Goal: Task Accomplishment & Management: Manage account settings

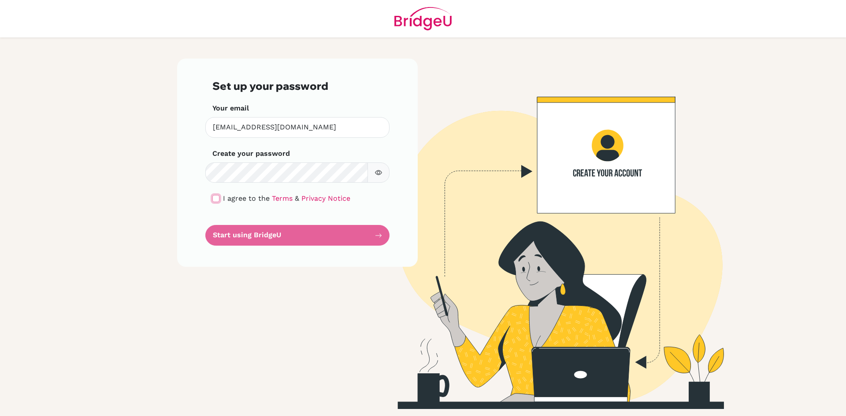
click at [217, 197] on input "checkbox" at bounding box center [215, 198] width 7 height 7
checkbox input "true"
click at [316, 235] on button "Start using BridgeU" at bounding box center [297, 235] width 184 height 21
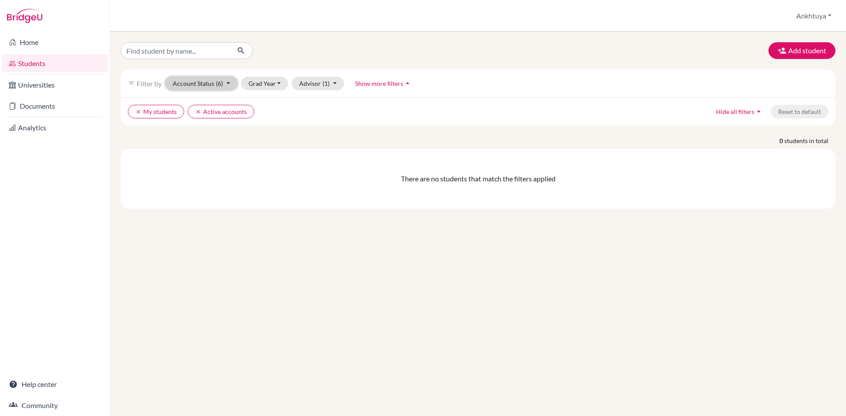
click at [226, 86] on button "Account Status (6)" at bounding box center [201, 84] width 72 height 14
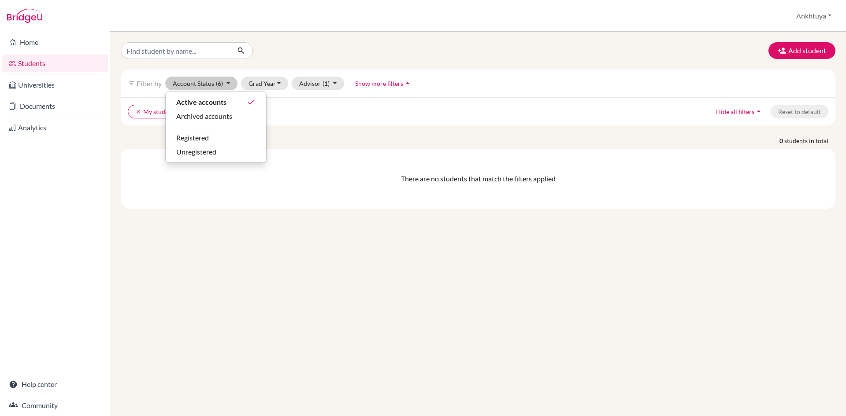
click at [41, 59] on link "Students" at bounding box center [55, 64] width 106 height 18
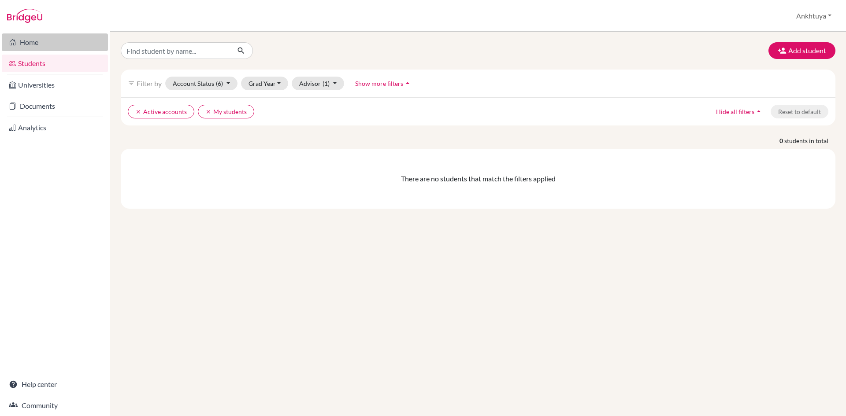
click at [47, 47] on link "Home" at bounding box center [55, 42] width 106 height 18
click at [227, 87] on button "Account Status (6)" at bounding box center [201, 84] width 72 height 14
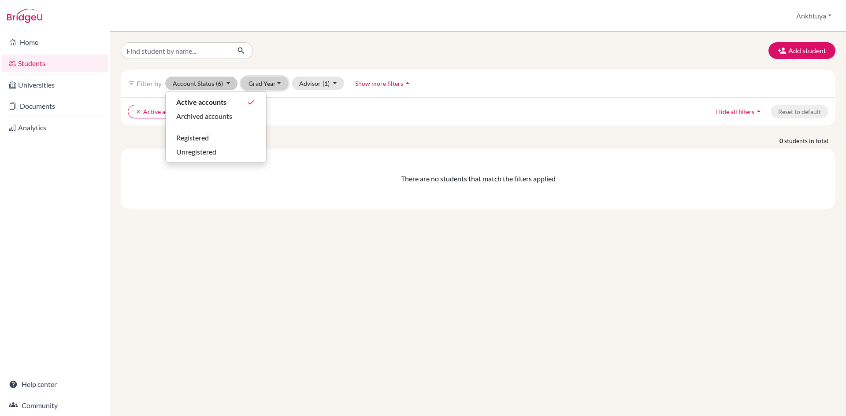
click at [279, 86] on button "Grad Year" at bounding box center [265, 84] width 48 height 14
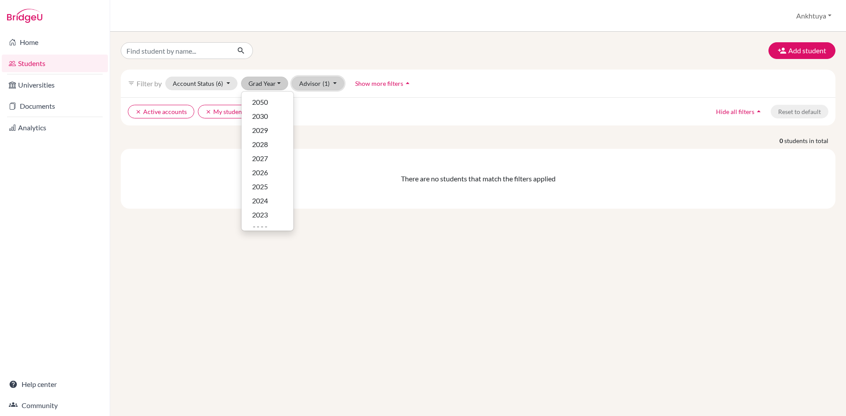
click at [315, 85] on button "Advisor (1)" at bounding box center [318, 84] width 52 height 14
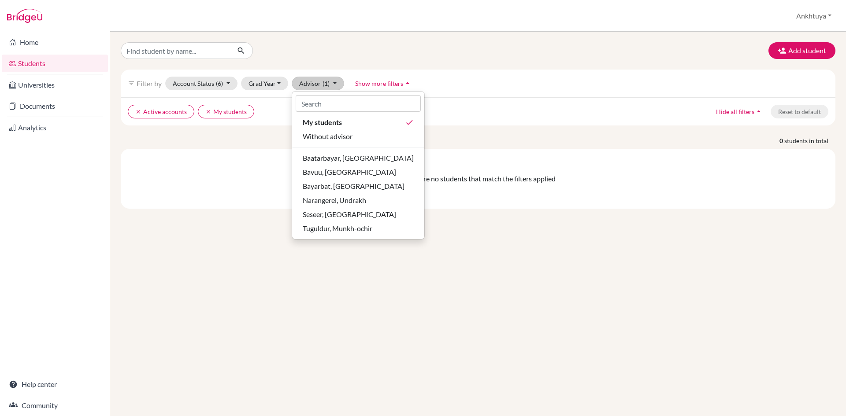
click at [462, 135] on div "Add student filter_list Filter by Account Status (6) Active accounts done Archi…" at bounding box center [478, 125] width 714 height 166
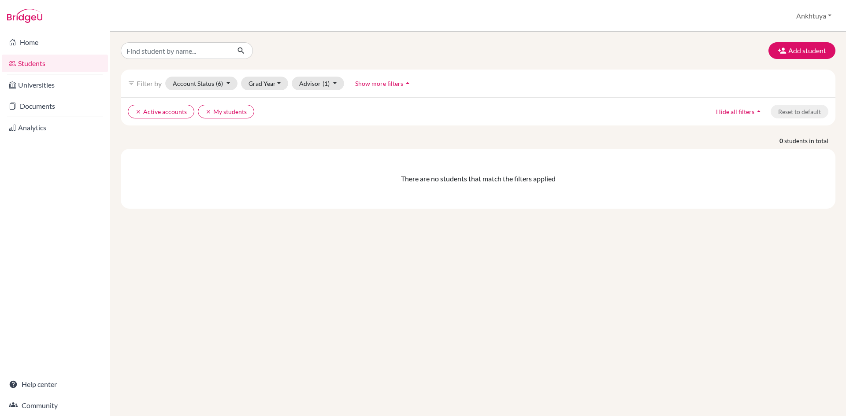
click at [393, 79] on button "Show more filters arrow_drop_up" at bounding box center [383, 84] width 72 height 14
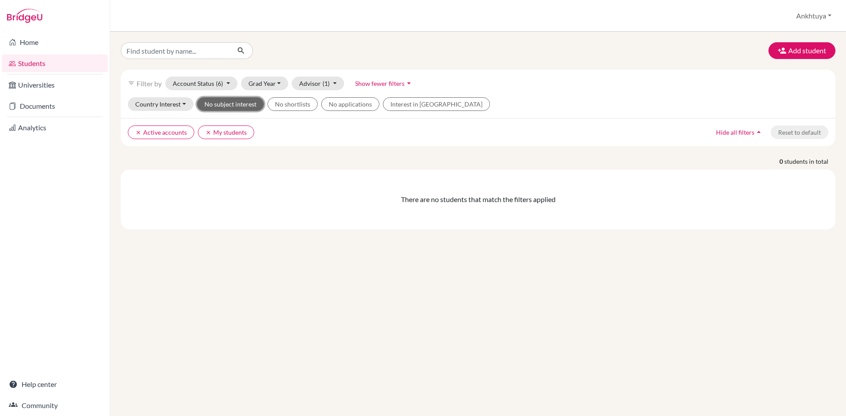
click at [232, 109] on button "No subject interest" at bounding box center [230, 104] width 67 height 14
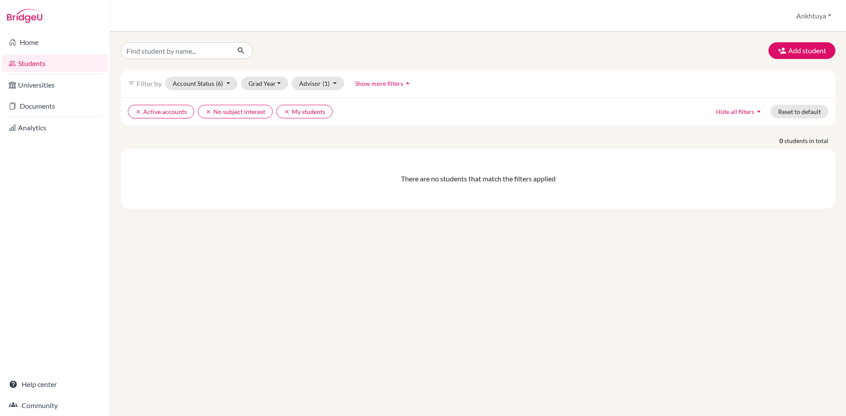
click at [471, 89] on div "filter_list Filter by Account Status (6) Active accounts done Archived accounts…" at bounding box center [478, 84] width 714 height 28
click at [824, 55] on button "Add student" at bounding box center [801, 50] width 67 height 17
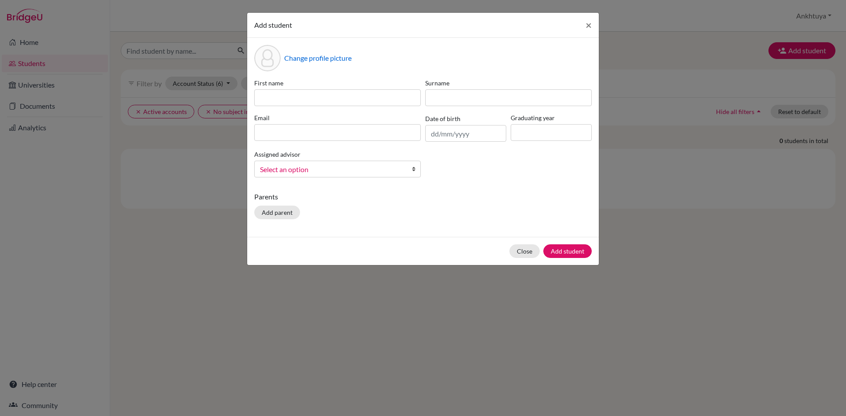
click at [681, 188] on div "Add student × Change profile picture First name Surname Email Date of birth Gra…" at bounding box center [423, 208] width 846 height 416
click at [589, 25] on span "×" at bounding box center [588, 24] width 6 height 13
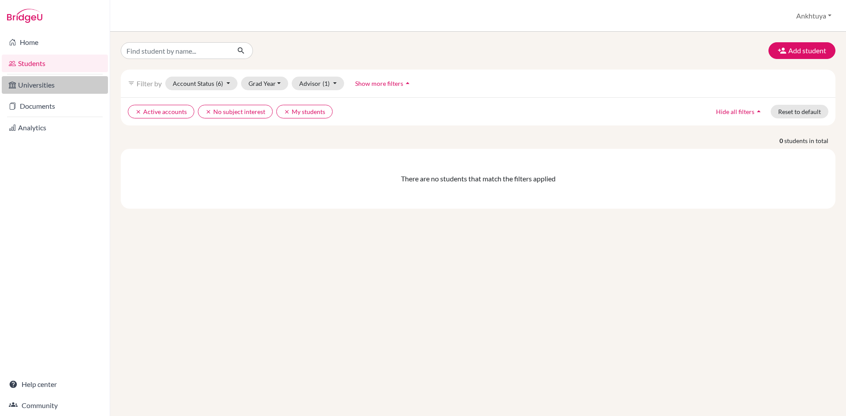
click at [61, 89] on link "Universities" at bounding box center [55, 85] width 106 height 18
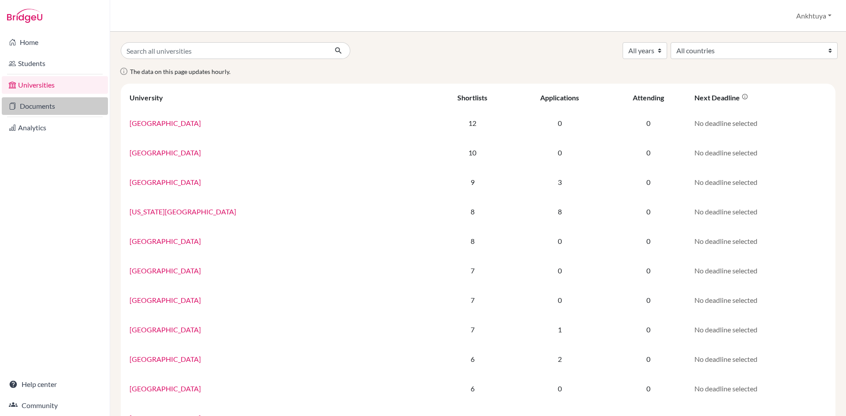
click at [66, 107] on link "Documents" at bounding box center [55, 106] width 106 height 18
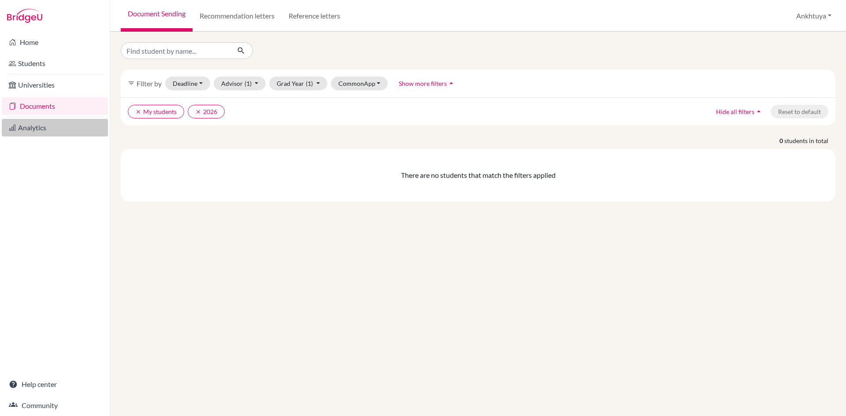
click at [59, 131] on link "Analytics" at bounding box center [55, 128] width 106 height 18
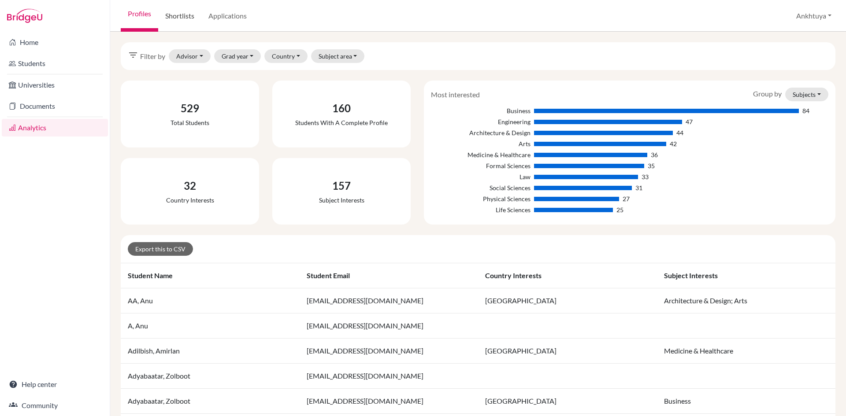
click at [184, 20] on link "Shortlists" at bounding box center [179, 16] width 43 height 32
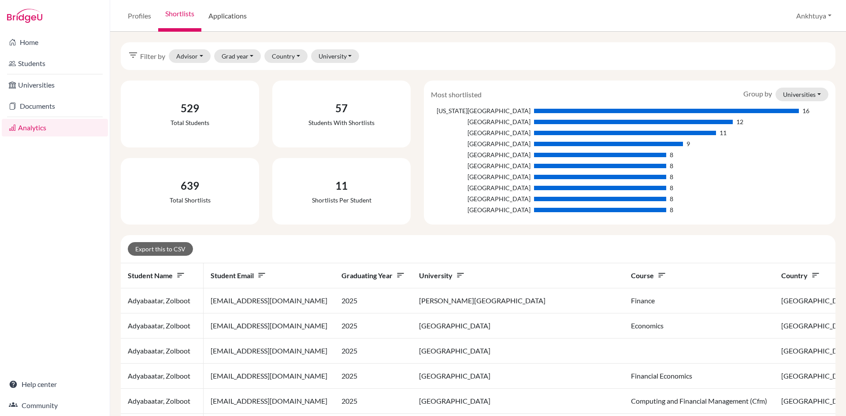
click at [225, 17] on link "Applications" at bounding box center [227, 16] width 52 height 32
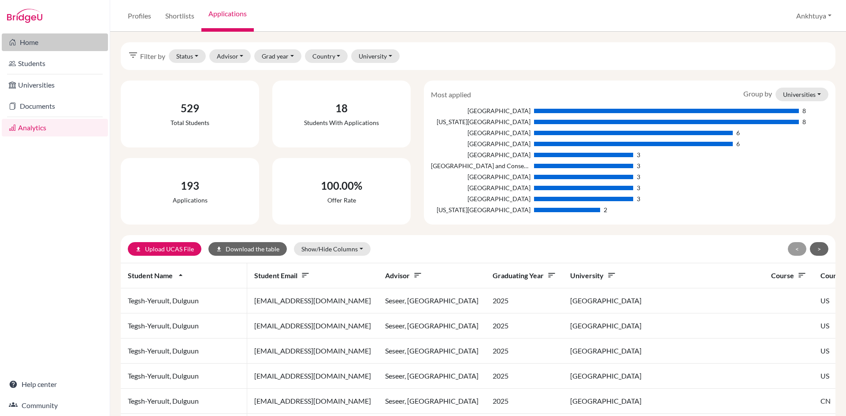
click at [52, 39] on link "Home" at bounding box center [55, 42] width 106 height 18
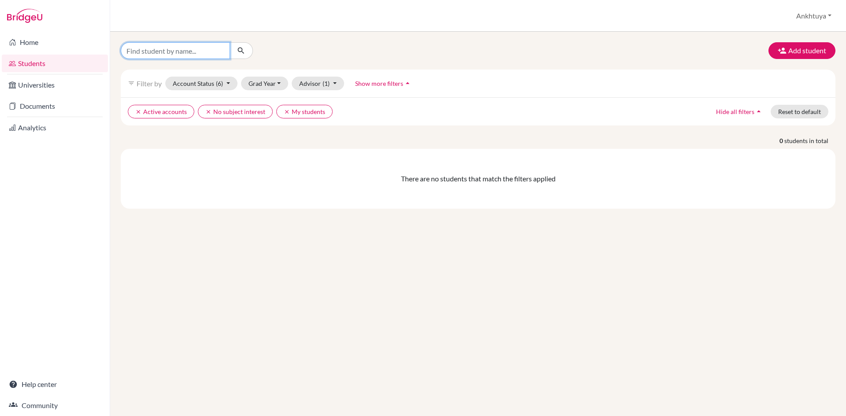
click at [186, 55] on input "Find student by name..." at bounding box center [175, 50] width 109 height 17
click at [259, 82] on button "Grad Year" at bounding box center [265, 84] width 48 height 14
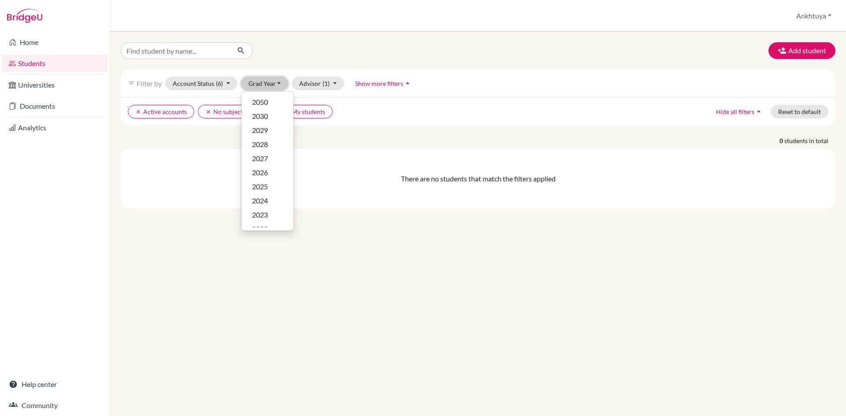
scroll to position [9, 0]
click at [269, 115] on button "2029" at bounding box center [267, 122] width 52 height 14
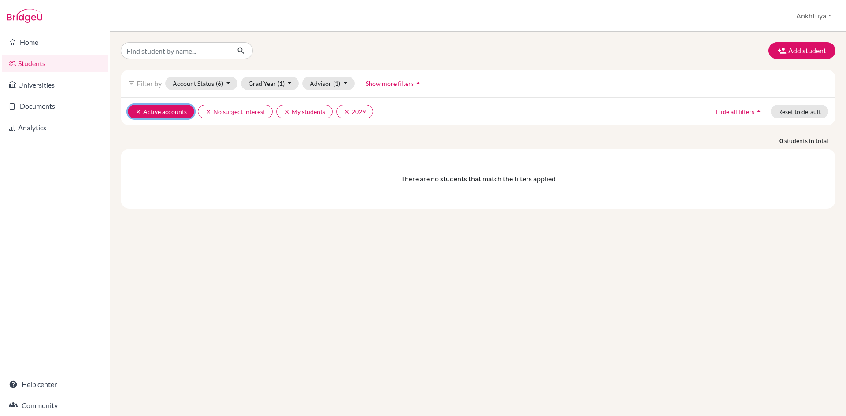
click at [137, 111] on icon "clear" at bounding box center [138, 112] width 6 height 6
click at [129, 110] on button "clear No subject interest" at bounding box center [165, 112] width 75 height 14
click at [136, 112] on icon "clear" at bounding box center [138, 112] width 6 height 6
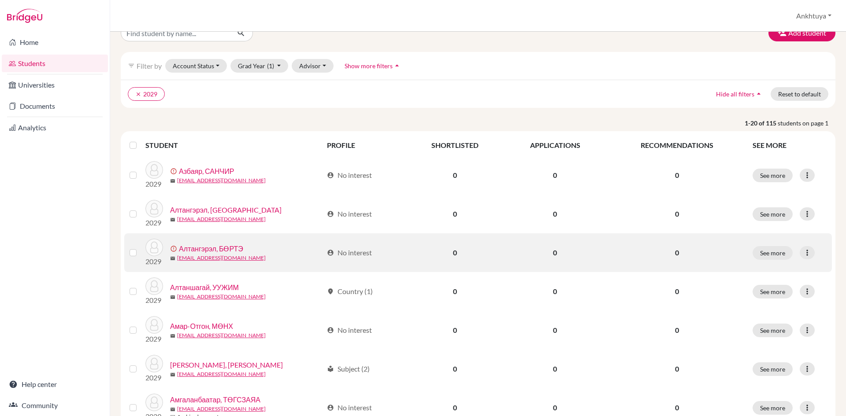
scroll to position [17, 0]
click at [205, 250] on link "Алтангэрэл, БӨРТЭ" at bounding box center [211, 249] width 64 height 11
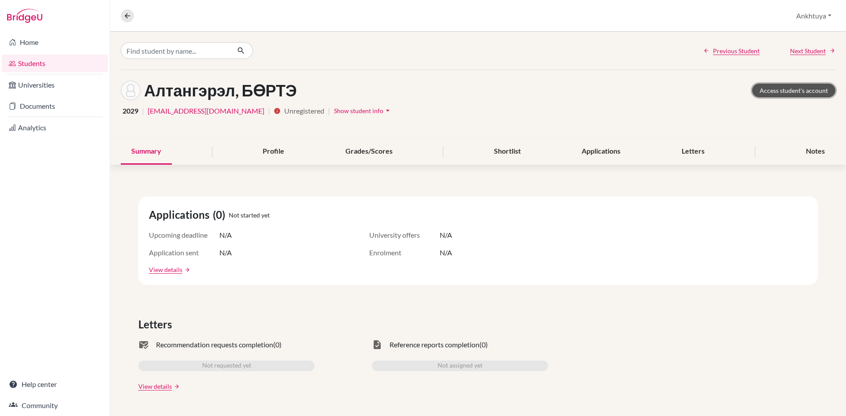
click at [773, 93] on link "Access student's account" at bounding box center [793, 91] width 83 height 14
click at [54, 66] on link "Students" at bounding box center [55, 64] width 106 height 18
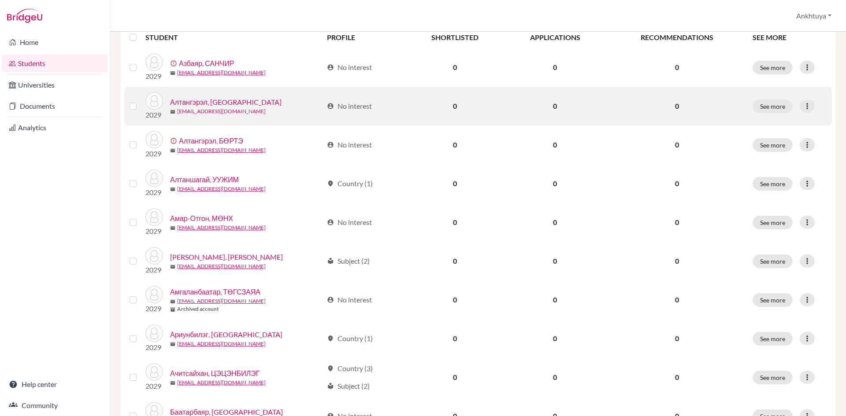
scroll to position [132, 0]
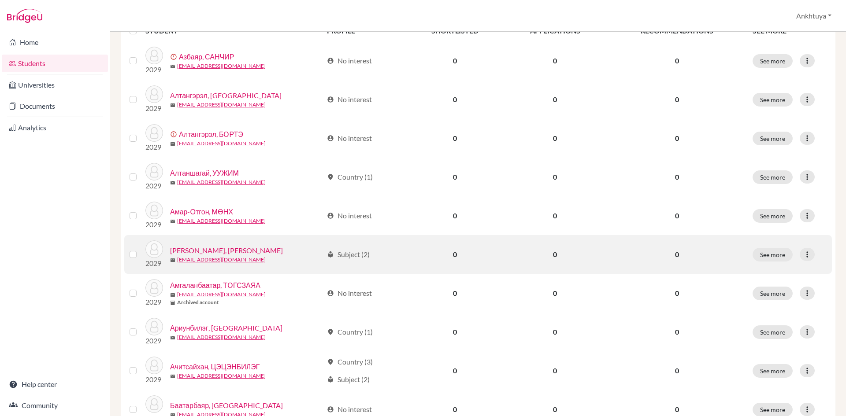
click at [222, 248] on link "[PERSON_NAME], [PERSON_NAME]" at bounding box center [226, 250] width 113 height 11
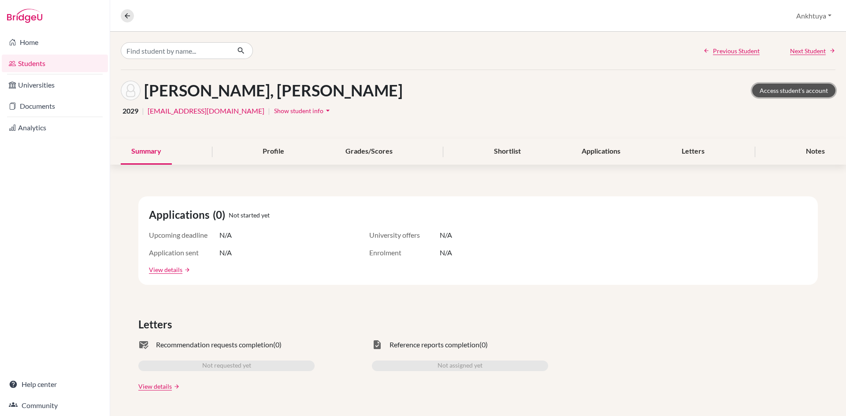
click at [765, 87] on link "Access student's account" at bounding box center [793, 91] width 83 height 14
